Goal: Task Accomplishment & Management: Use online tool/utility

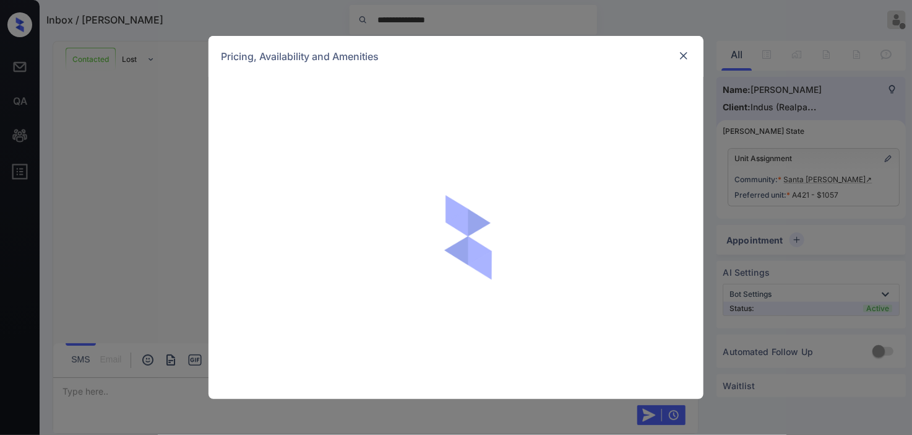
scroll to position [2778, 0]
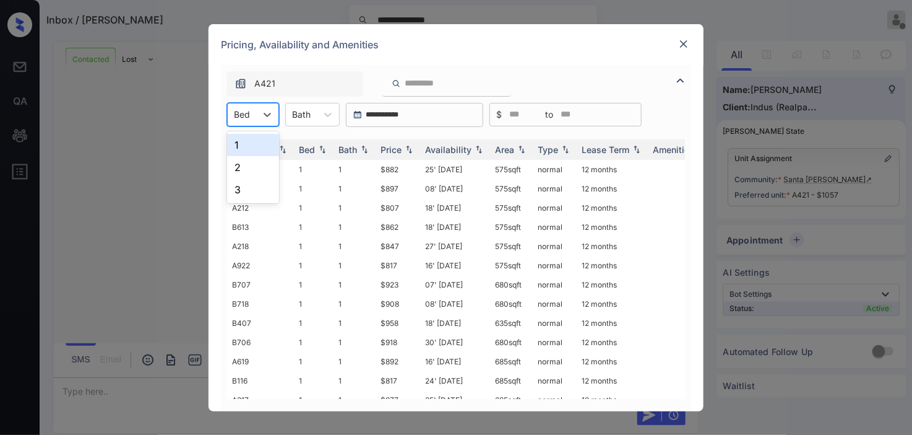
click at [245, 140] on div "1" at bounding box center [253, 145] width 52 height 22
click at [405, 145] on img at bounding box center [409, 149] width 12 height 9
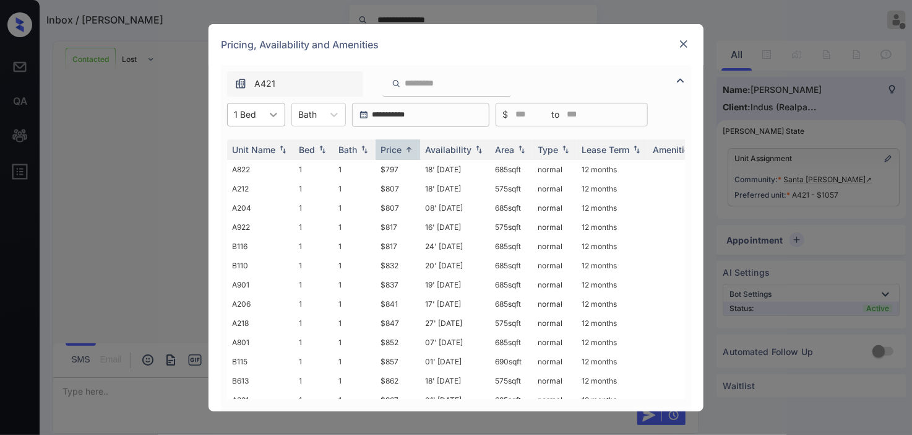
click at [268, 115] on icon at bounding box center [273, 114] width 12 height 12
click at [260, 164] on div "2" at bounding box center [256, 167] width 58 height 22
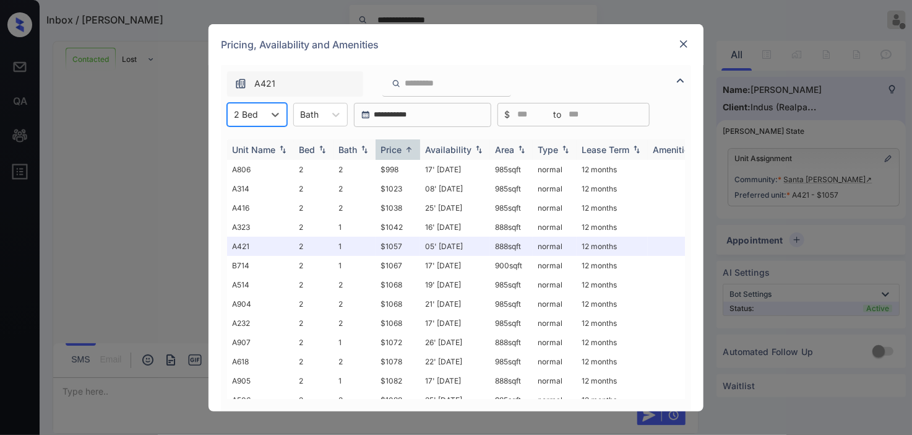
click at [405, 145] on img at bounding box center [409, 149] width 12 height 9
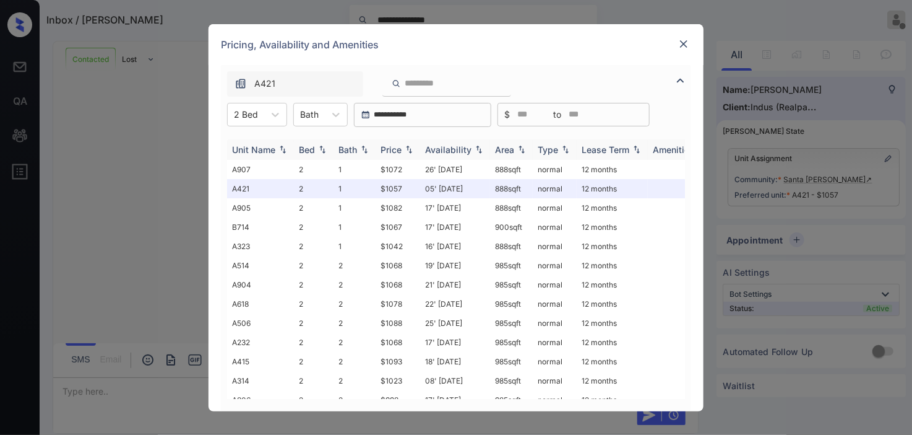
click at [405, 145] on img at bounding box center [409, 149] width 12 height 9
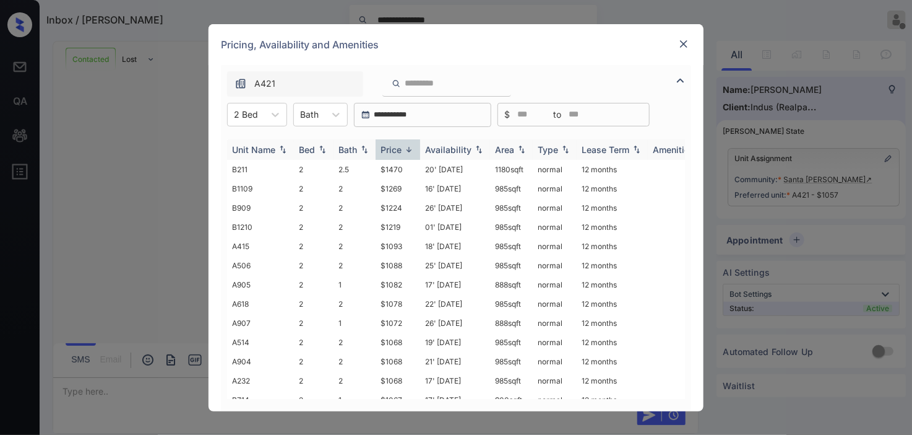
click at [402, 144] on div "Price" at bounding box center [398, 149] width 35 height 11
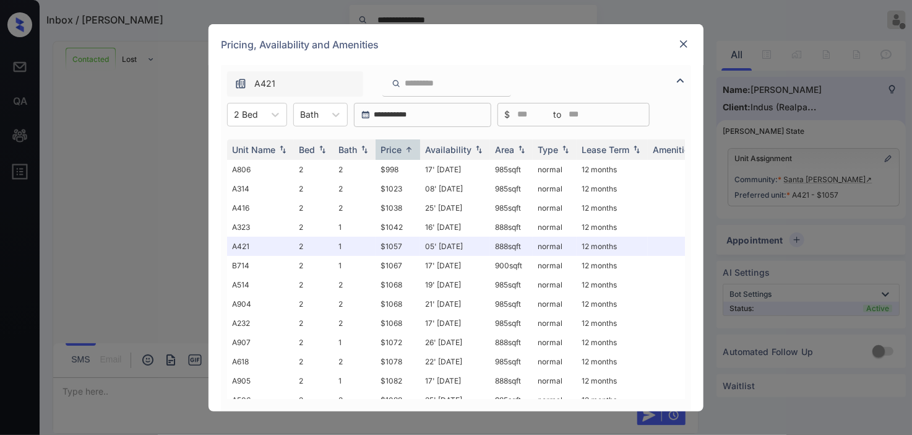
click at [683, 45] on img at bounding box center [684, 44] width 12 height 12
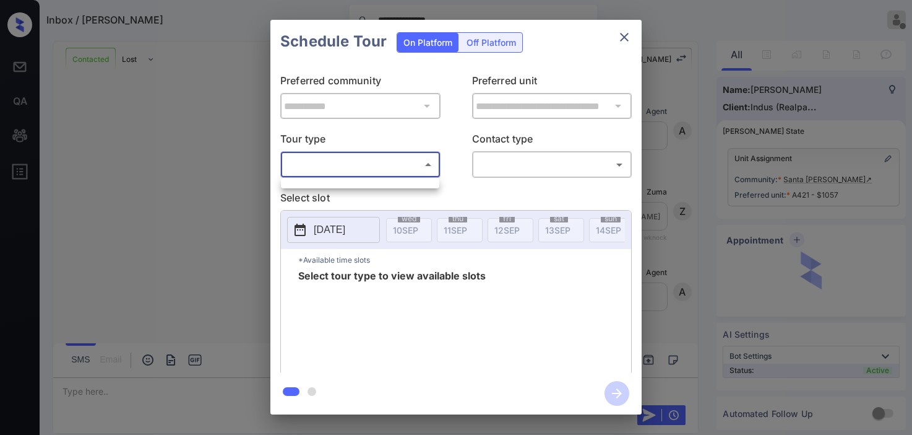
click at [344, 162] on body "**********" at bounding box center [456, 217] width 912 height 435
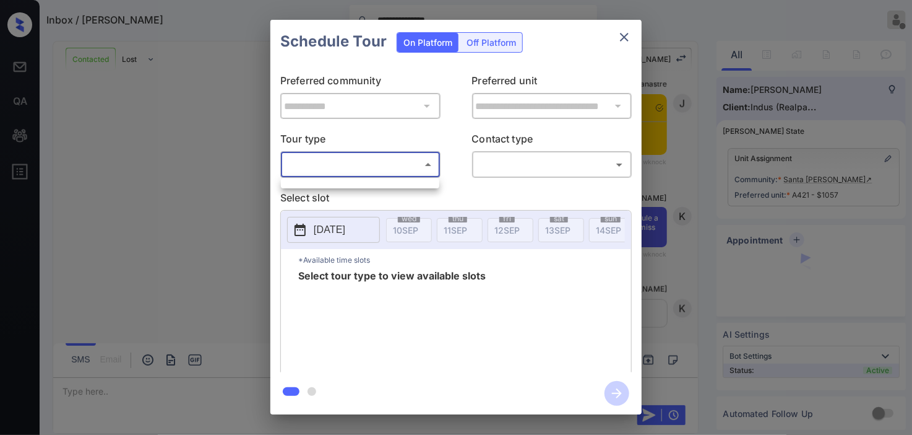
drag, startPoint x: 202, startPoint y: 154, endPoint x: 108, endPoint y: 77, distance: 121.0
click at [193, 141] on div at bounding box center [456, 217] width 912 height 435
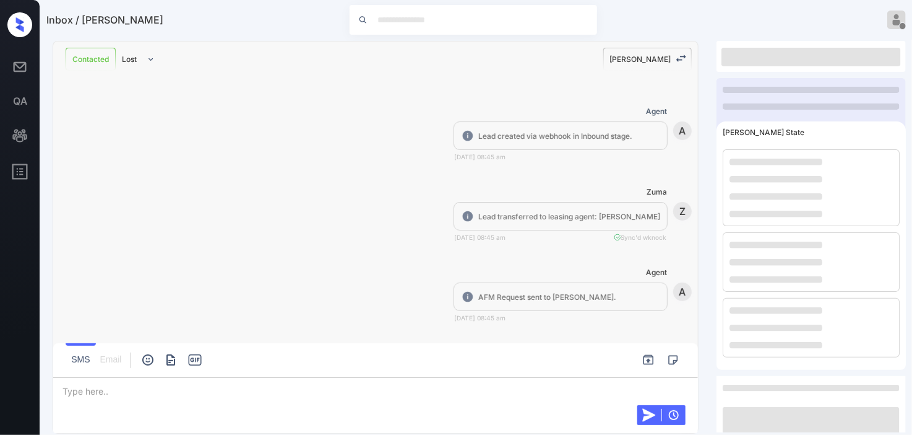
scroll to position [2778, 0]
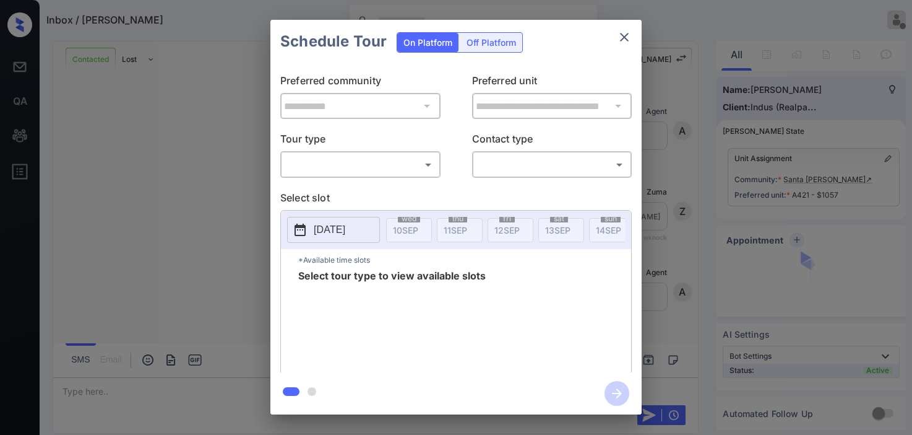
click at [353, 164] on body "Inbox / Briana Benjamin Kristine Capara Offline Set yourself online Set yoursel…" at bounding box center [456, 217] width 912 height 435
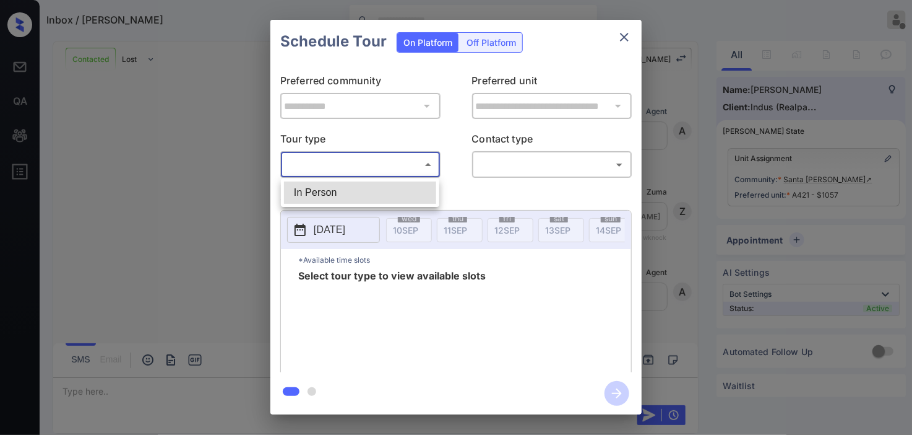
scroll to position [2778, 0]
click at [350, 190] on li "In Person" at bounding box center [360, 192] width 152 height 22
type input "********"
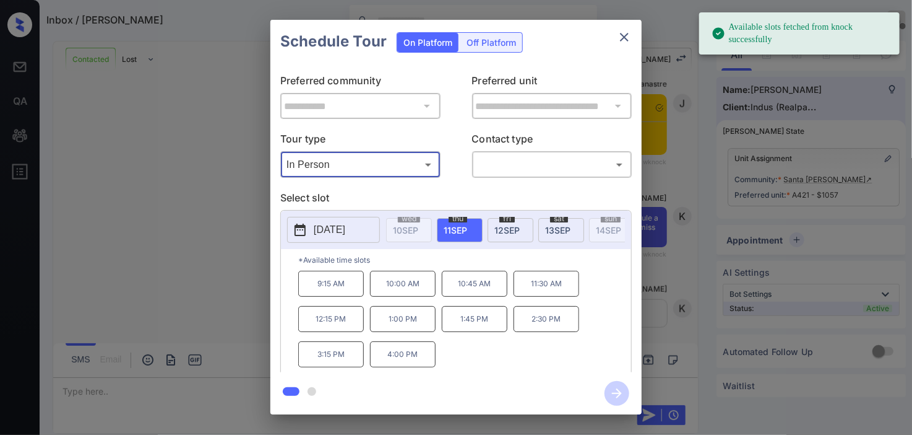
click at [312, 227] on button "2025-09-11" at bounding box center [333, 230] width 93 height 26
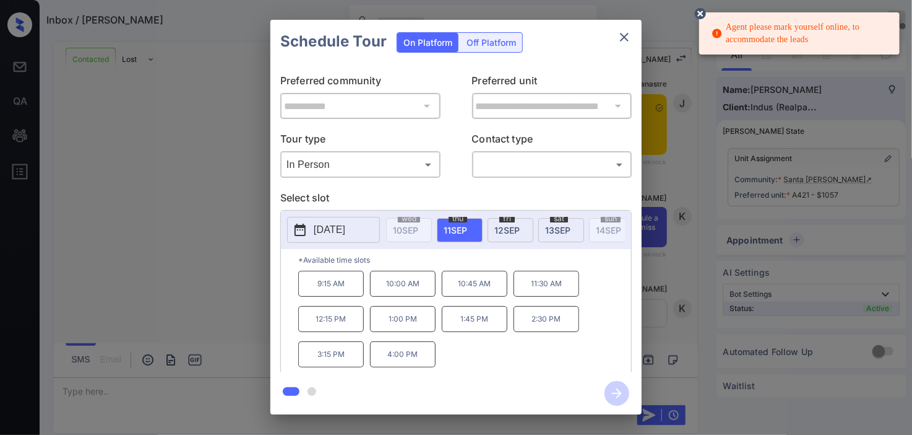
click at [703, 14] on icon at bounding box center [700, 13] width 11 height 11
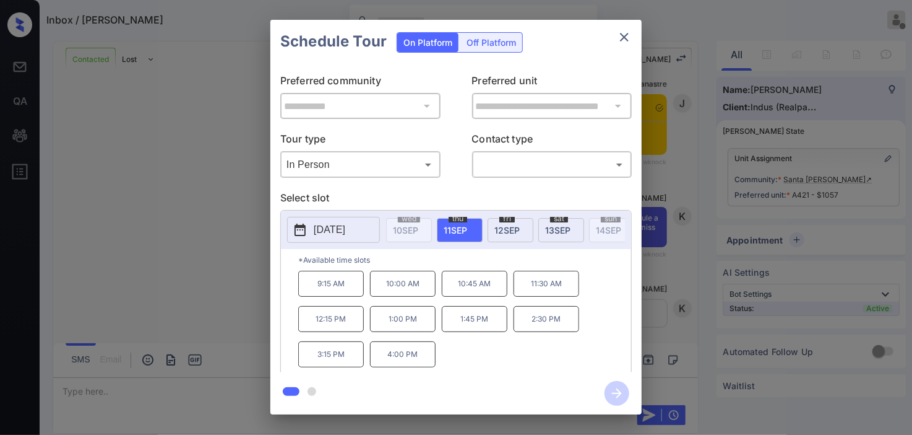
click at [671, 160] on div "**********" at bounding box center [456, 217] width 912 height 434
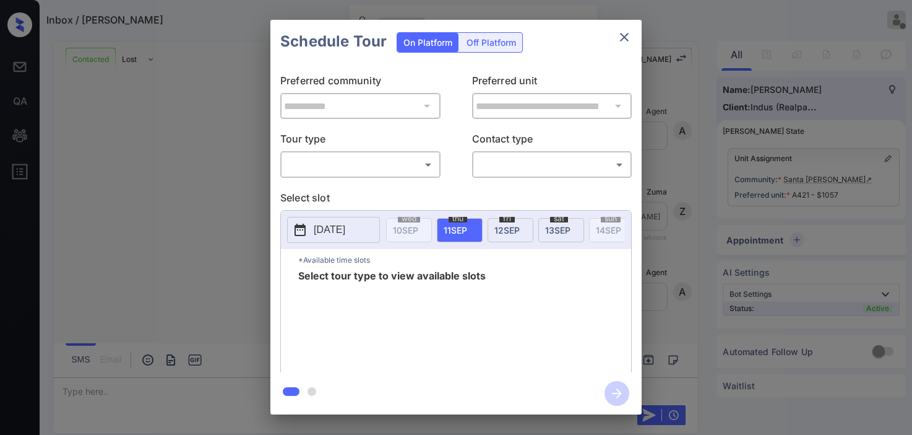
click at [336, 170] on body "Inbox / [PERSON_NAME] [PERSON_NAME] Offline Set yourself online Set yourself on…" at bounding box center [456, 217] width 912 height 435
type input "********"
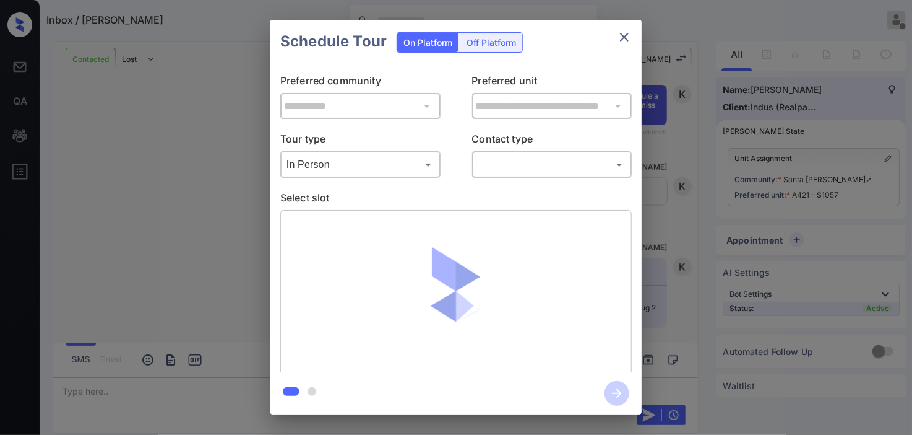
click at [511, 168] on body "Inbox / [PERSON_NAME] [PERSON_NAME] Offline Set yourself online Set yourself on…" at bounding box center [456, 217] width 912 height 435
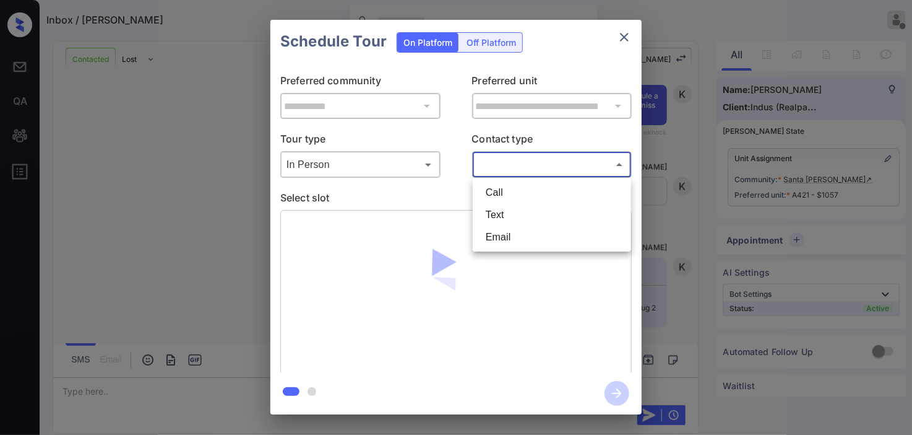
click at [506, 209] on li "Text" at bounding box center [552, 215] width 152 height 22
type input "****"
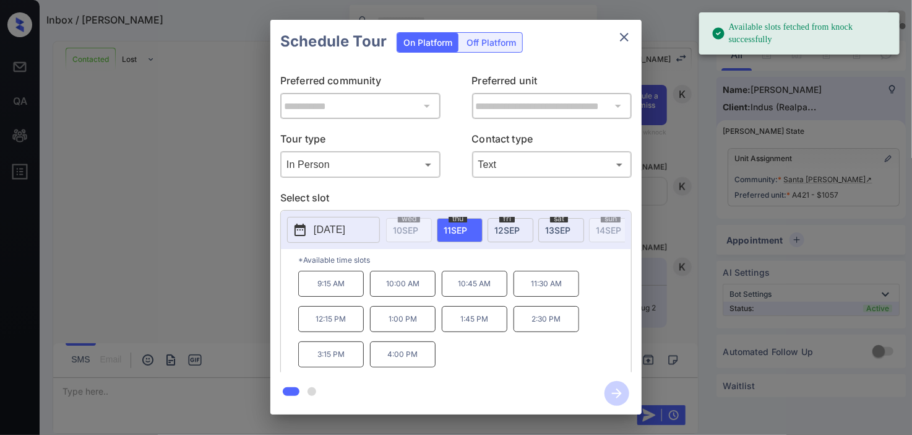
drag, startPoint x: 398, startPoint y: 360, endPoint x: 412, endPoint y: 342, distance: 23.4
click at [399, 360] on p "4:00 PM" at bounding box center [403, 354] width 66 height 26
click at [617, 389] on icon "button" at bounding box center [617, 393] width 10 height 10
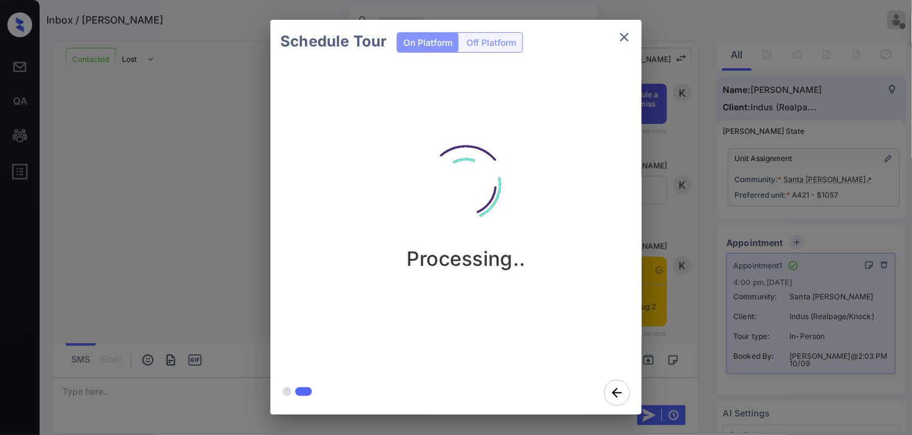
click at [212, 169] on div "Schedule Tour On Platform Off Platform Processing.." at bounding box center [456, 217] width 912 height 434
